Goal: Information Seeking & Learning: Learn about a topic

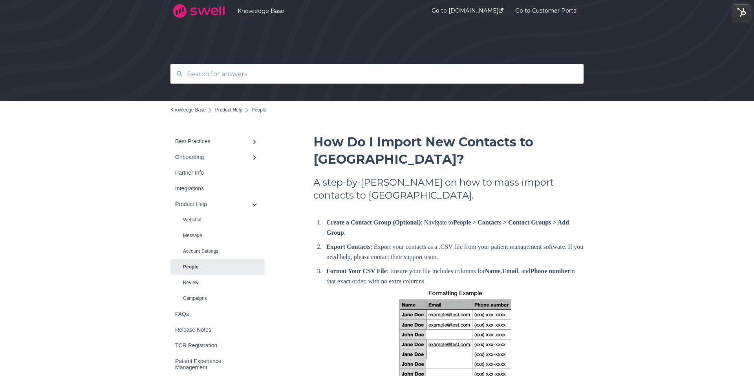
click at [227, 71] on input "text" at bounding box center [377, 74] width 389 height 17
type input "whitelist"
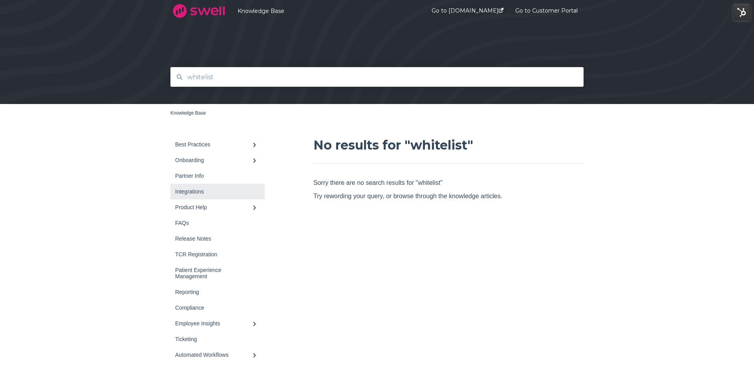
click at [194, 191] on div "Integrations" at bounding box center [213, 191] width 77 height 6
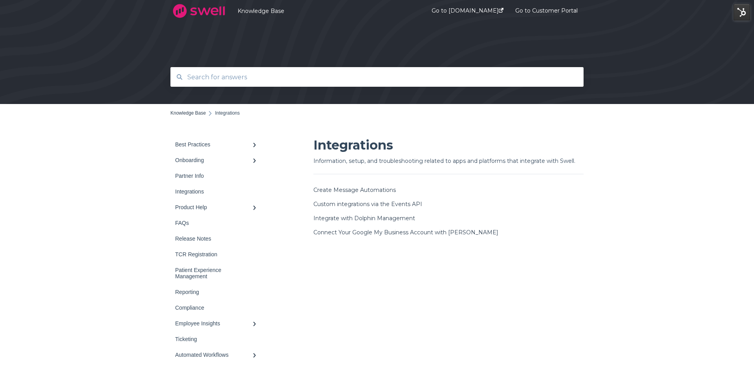
click at [381, 249] on div "Integrations Information, setup, and troubleshooting related to apps and platfo…" at bounding box center [448, 250] width 270 height 226
click at [155, 167] on div "Back to home Knowledge Base Integrations Best Practices Survey Onboarding" at bounding box center [377, 233] width 754 height 259
click at [477, 248] on div "Integrations Information, setup, and troubleshooting related to apps and platfo…" at bounding box center [448, 250] width 270 height 226
click at [98, 159] on div "Back to home Knowledge Base Integrations Best Practices Survey Onboarding" at bounding box center [377, 233] width 754 height 259
click at [80, 155] on div "Back to home Knowledge Base Integrations Best Practices Survey Onboarding" at bounding box center [377, 233] width 754 height 259
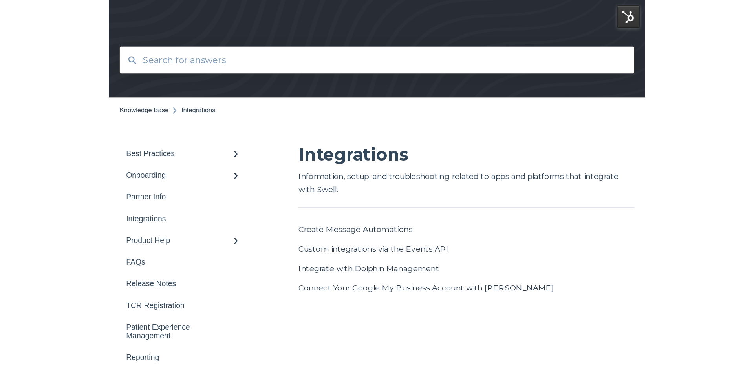
scroll to position [17, 0]
